Goal: Task Accomplishment & Management: Complete application form

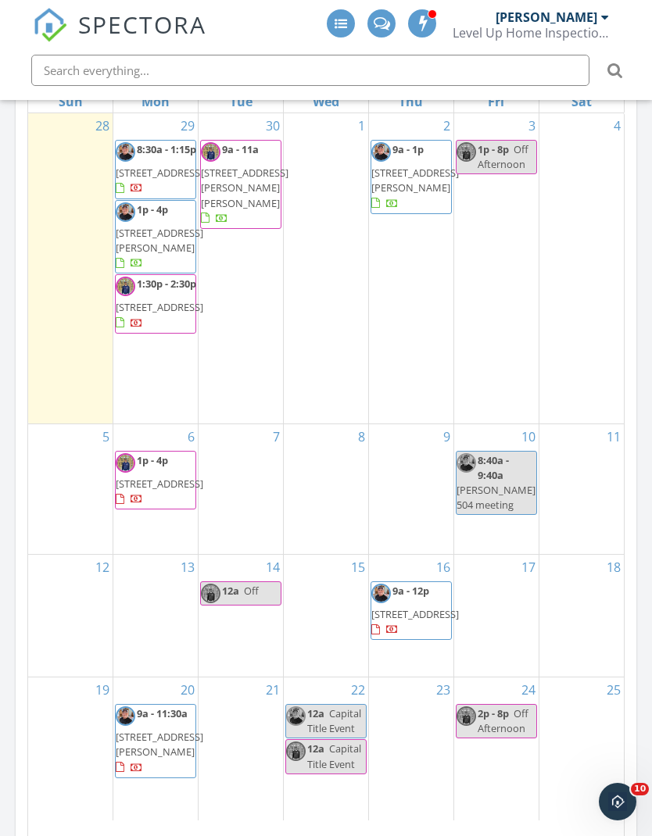
scroll to position [771, 0]
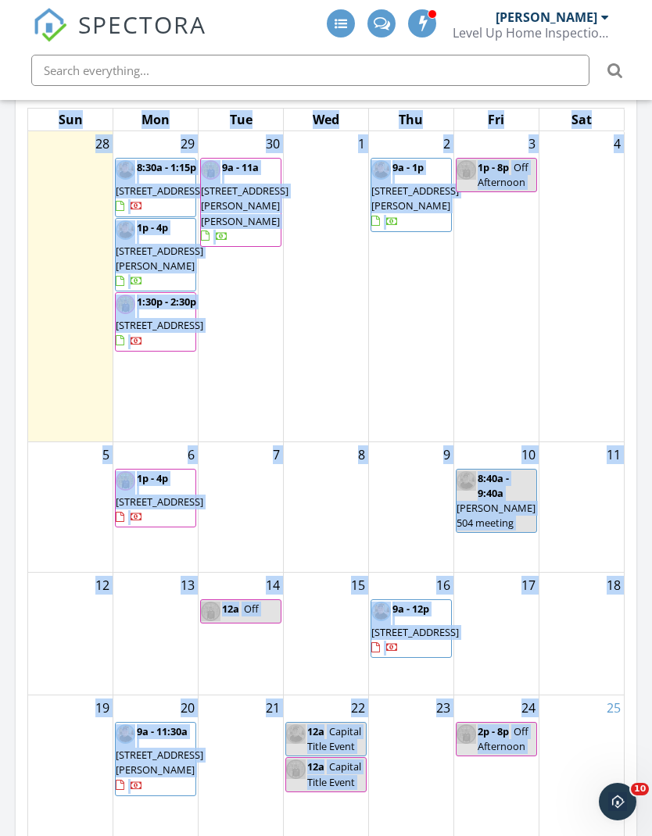
click at [635, 287] on div "[DATE] – [DATE] [DATE] list day week cal wk 4 wk month Sun Mon Tue Wed Thu Fri …" at bounding box center [326, 463] width 621 height 836
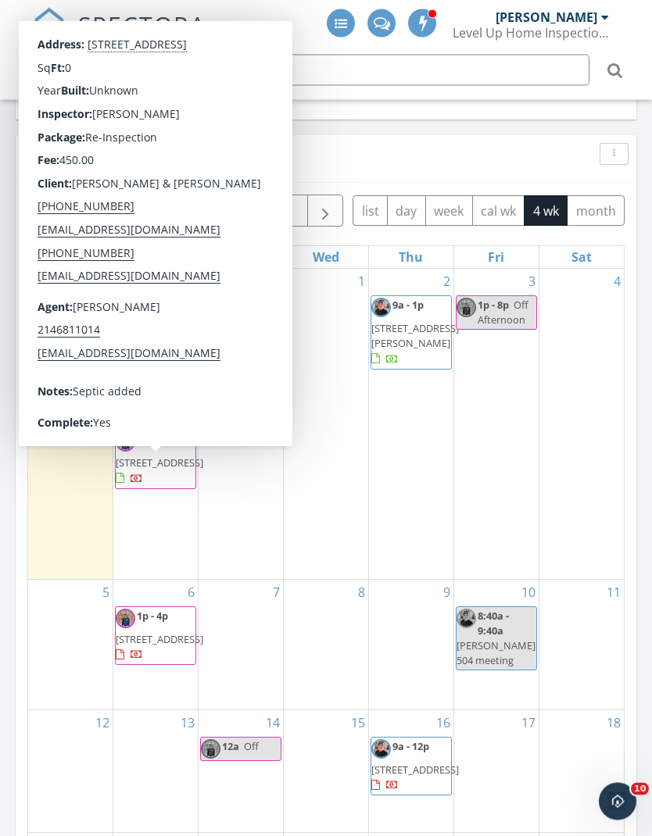
scroll to position [634, 0]
click at [159, 470] on span "[STREET_ADDRESS]" at bounding box center [160, 463] width 88 height 14
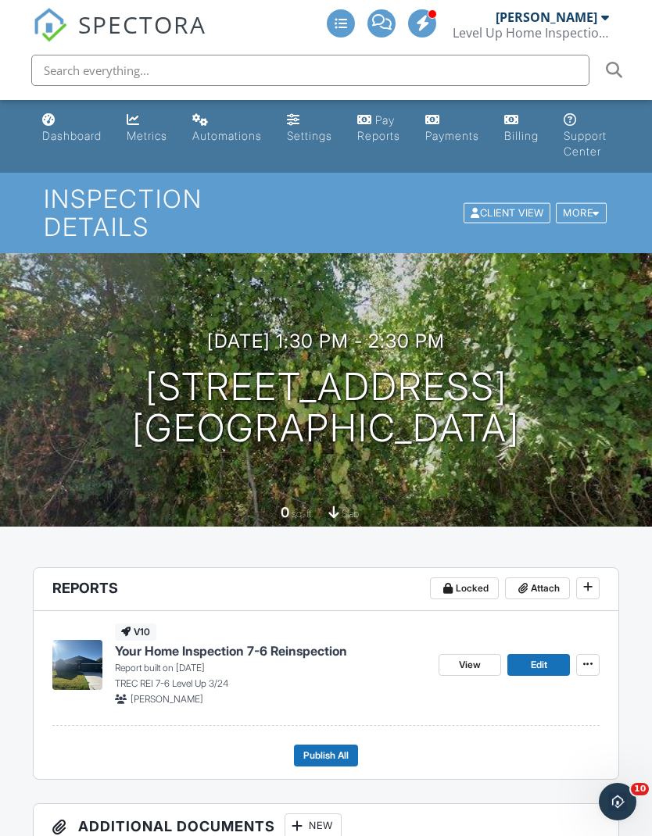
click at [80, 116] on link "Dashboard" at bounding box center [72, 128] width 72 height 45
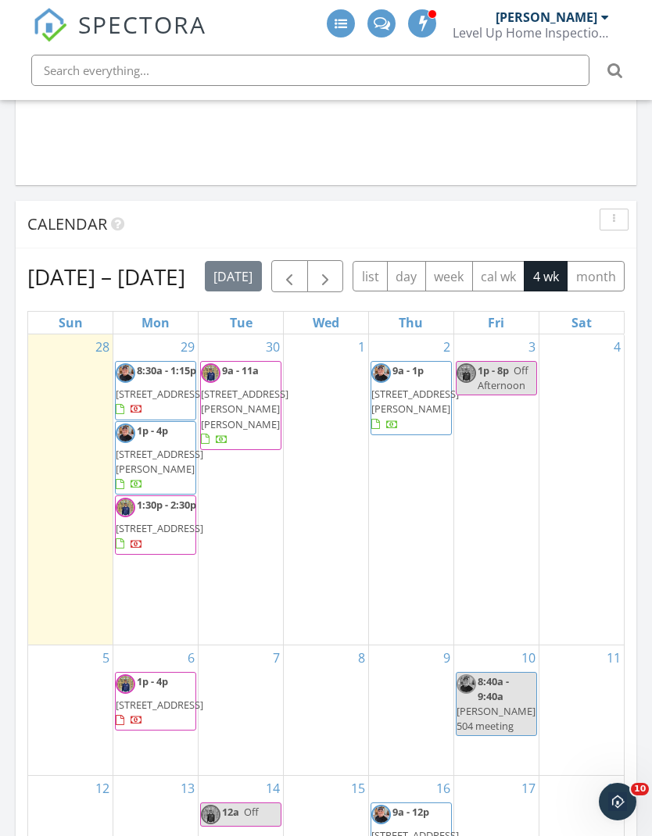
scroll to position [570, 0]
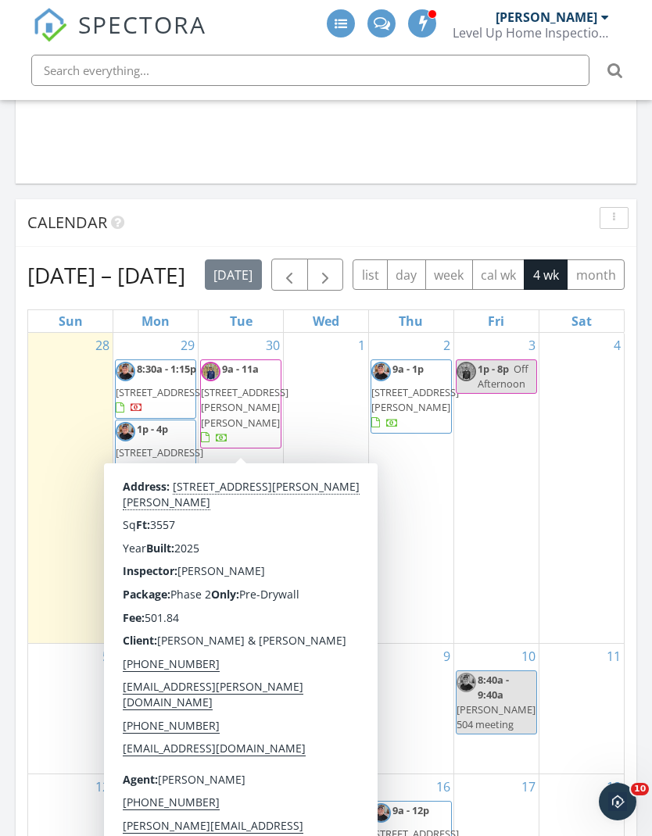
click at [241, 413] on span "1504 Hutton Br Trl, Aubrey 76227" at bounding box center [245, 407] width 88 height 44
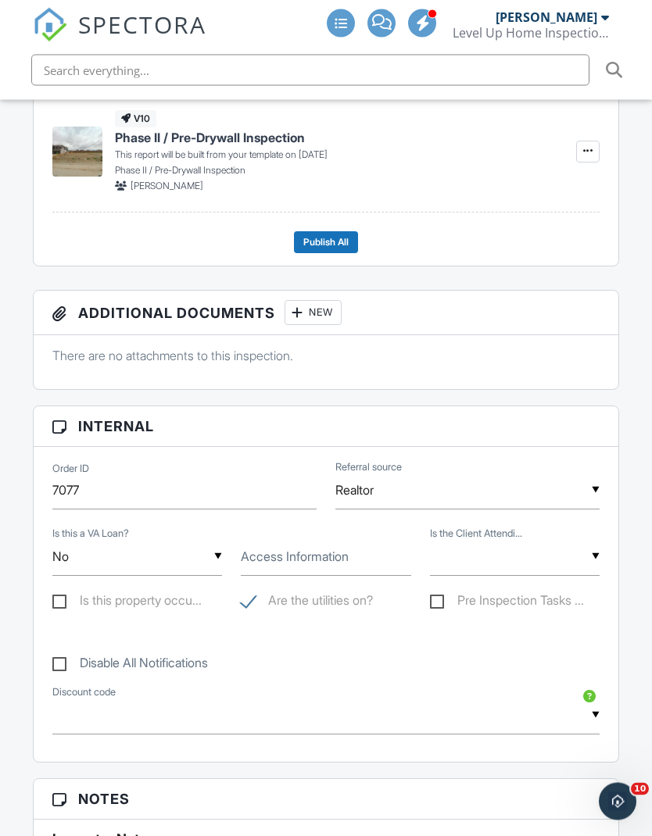
scroll to position [513, 0]
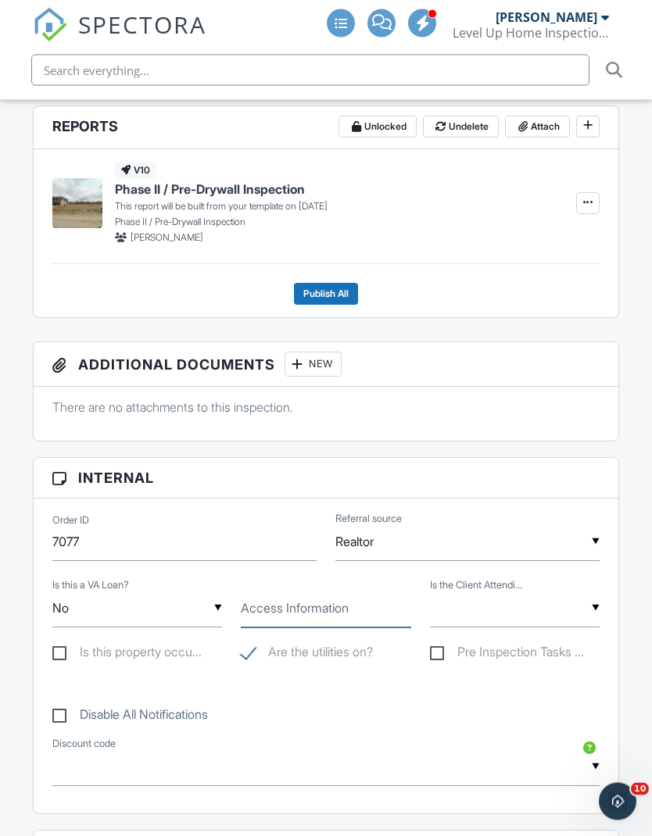
click at [355, 590] on input "Access Information" at bounding box center [326, 609] width 170 height 38
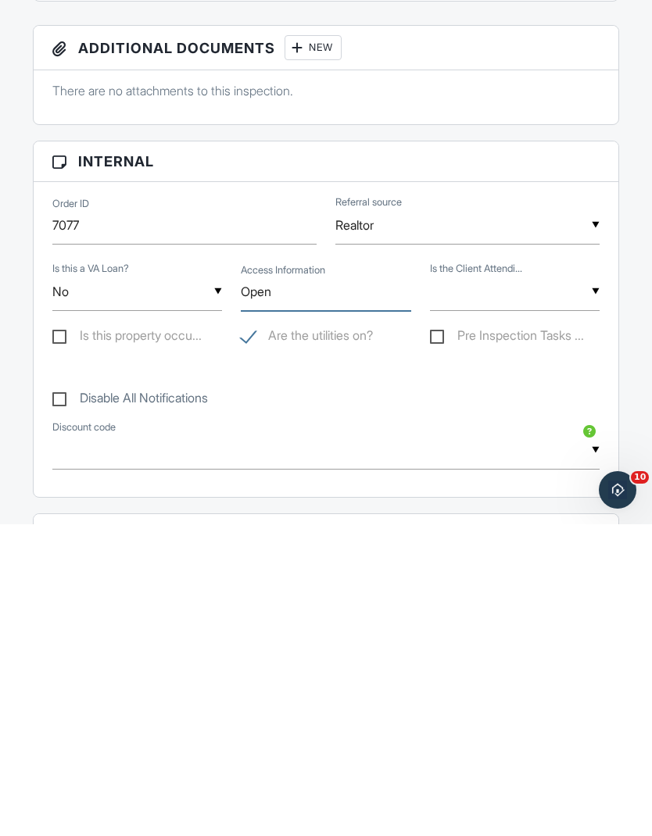
type input "Open"
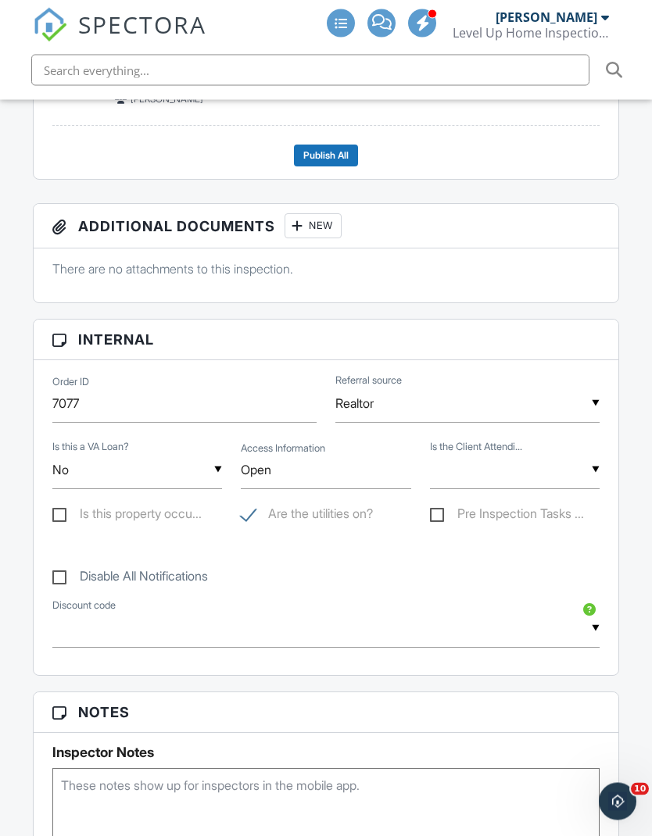
scroll to position [593, 0]
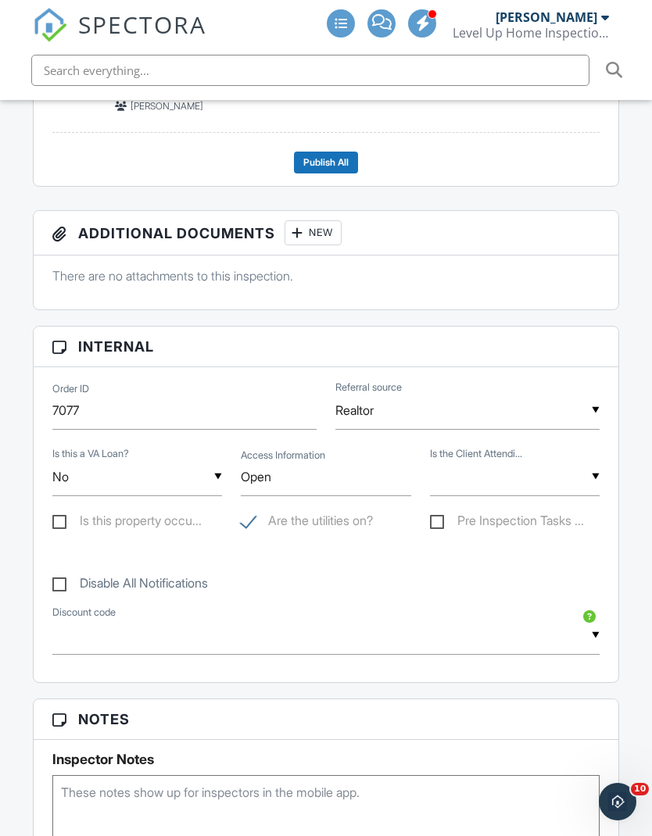
click at [581, 458] on input "text" at bounding box center [515, 477] width 170 height 38
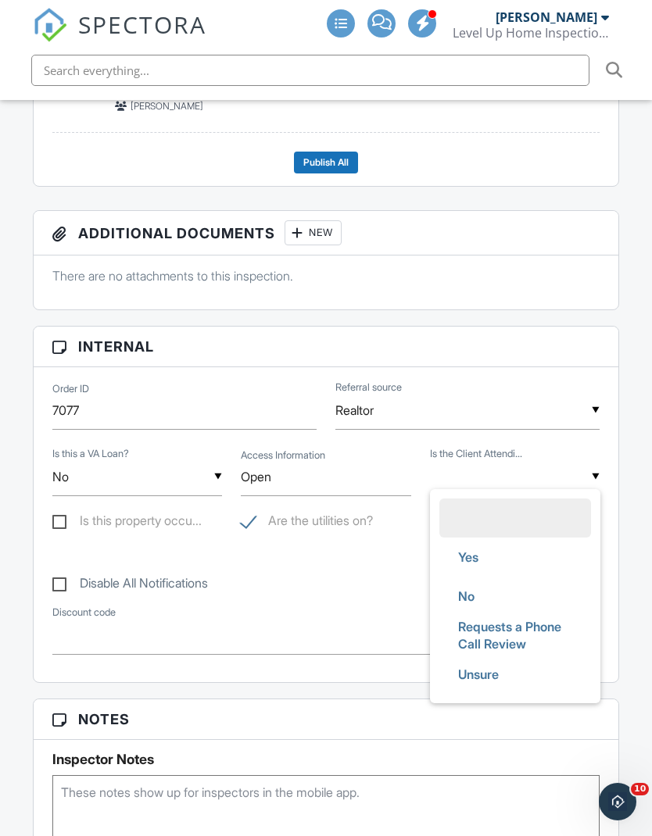
click at [525, 662] on li "Unsure" at bounding box center [515, 674] width 152 height 39
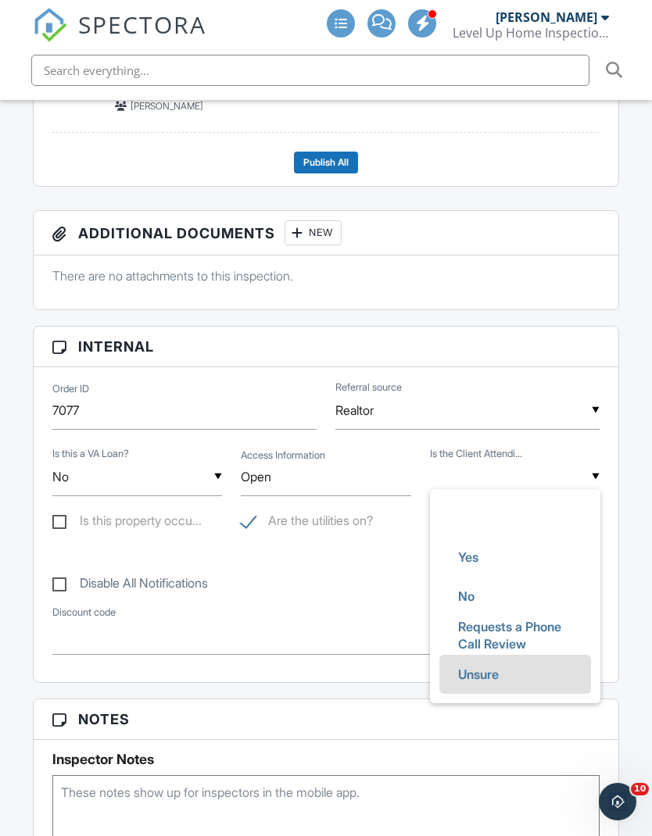
type input "Unsure"
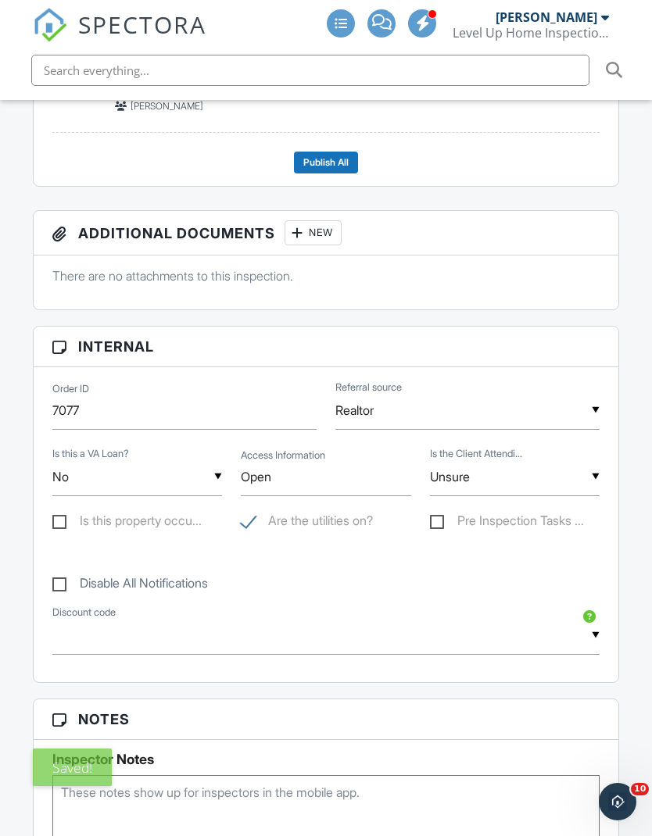
click at [625, 415] on div "Reports Unlocked Undelete Attach New Phase II / Pre-Drywall Inspection Phase II…" at bounding box center [326, 688] width 606 height 1429
click at [546, 513] on label "Pre Inspection Tasks ..." at bounding box center [507, 523] width 154 height 20
click at [440, 518] on input "Pre Inspection Tasks ..." at bounding box center [435, 523] width 10 height 10
checkbox input "true"
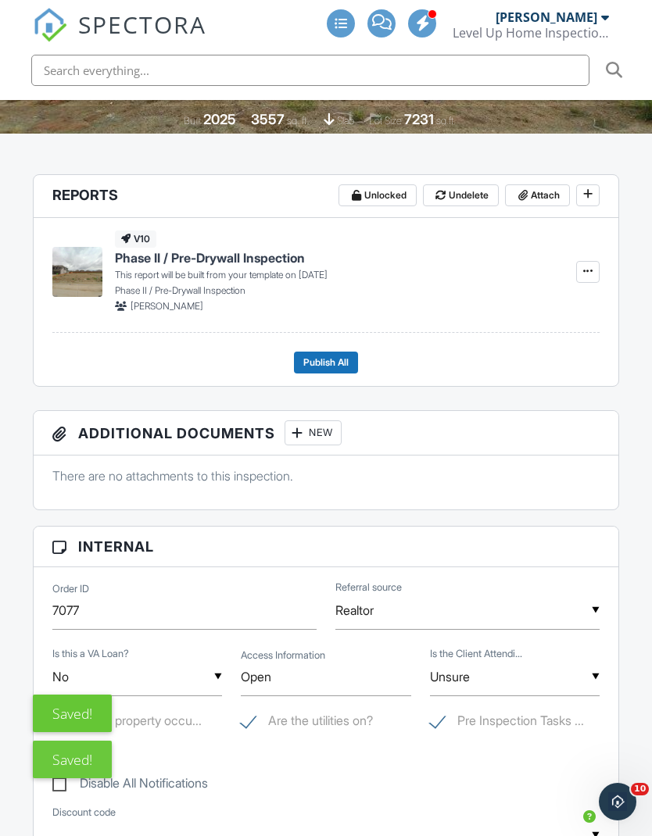
scroll to position [0, 0]
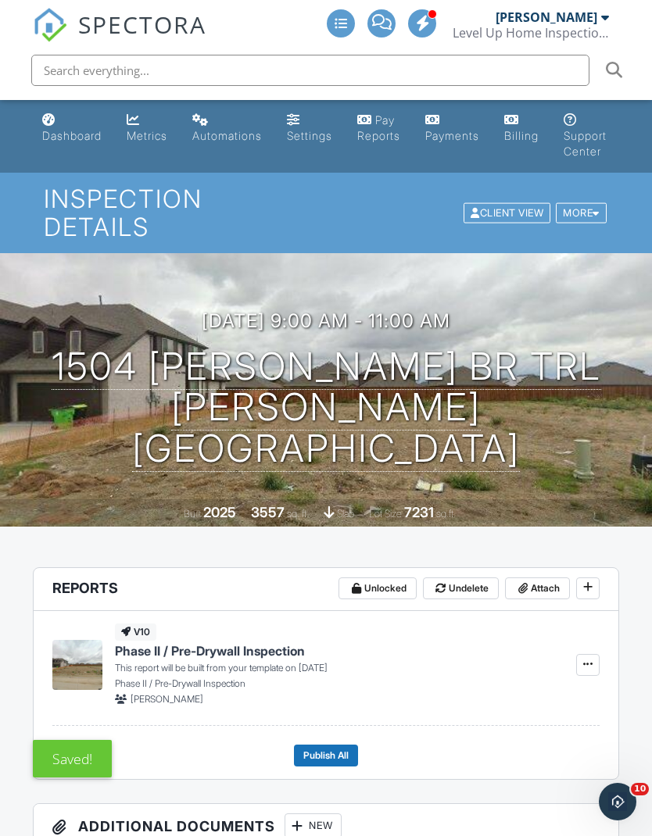
click at [59, 116] on link "Dashboard" at bounding box center [72, 128] width 72 height 45
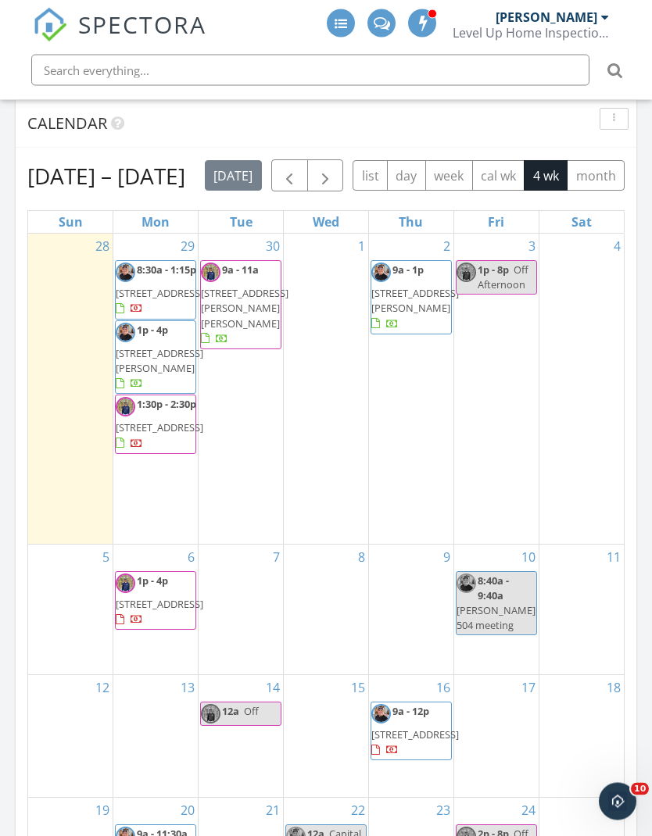
scroll to position [671, 0]
